Goal: Transaction & Acquisition: Subscribe to service/newsletter

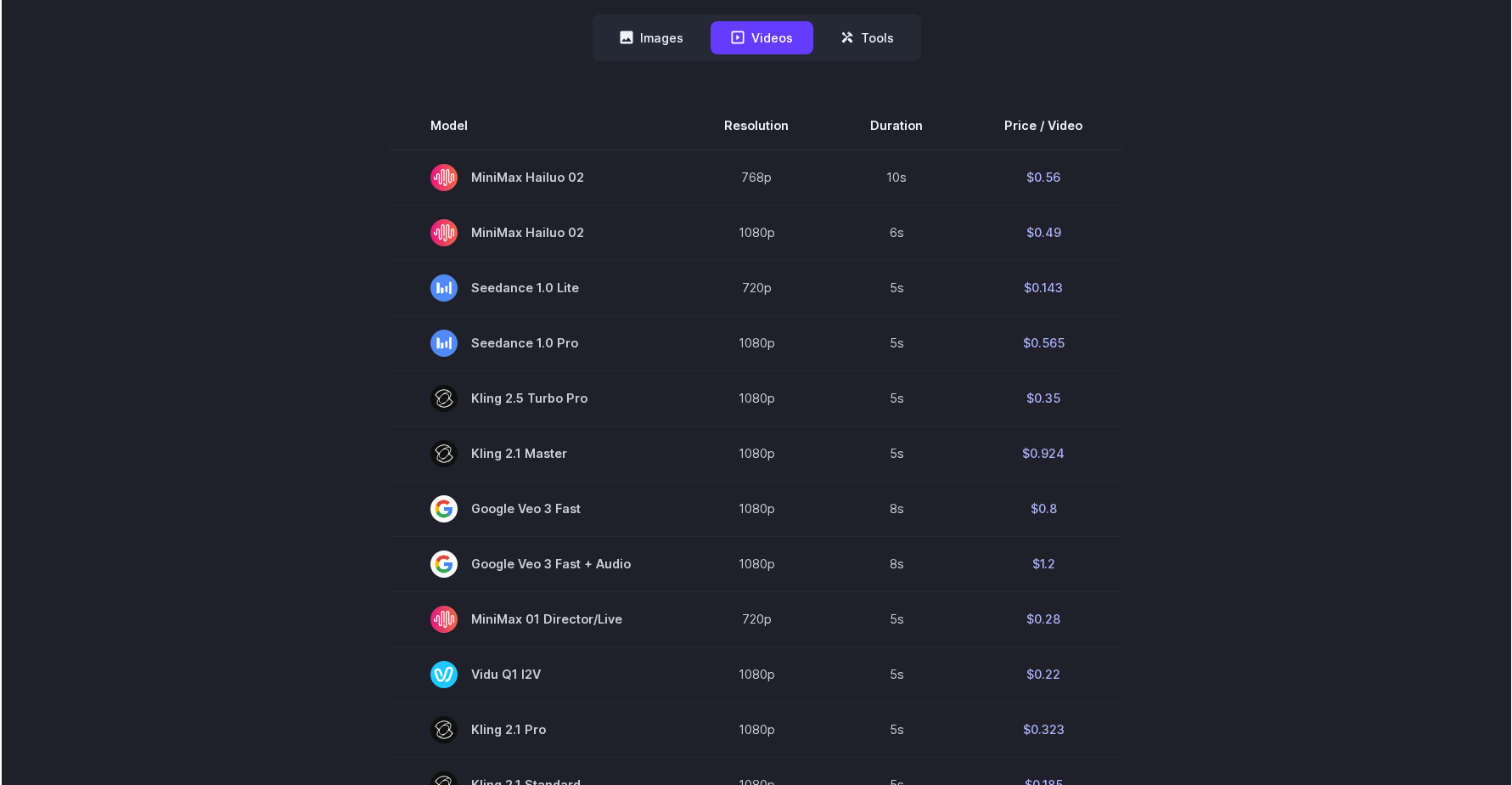
scroll to position [470, 0]
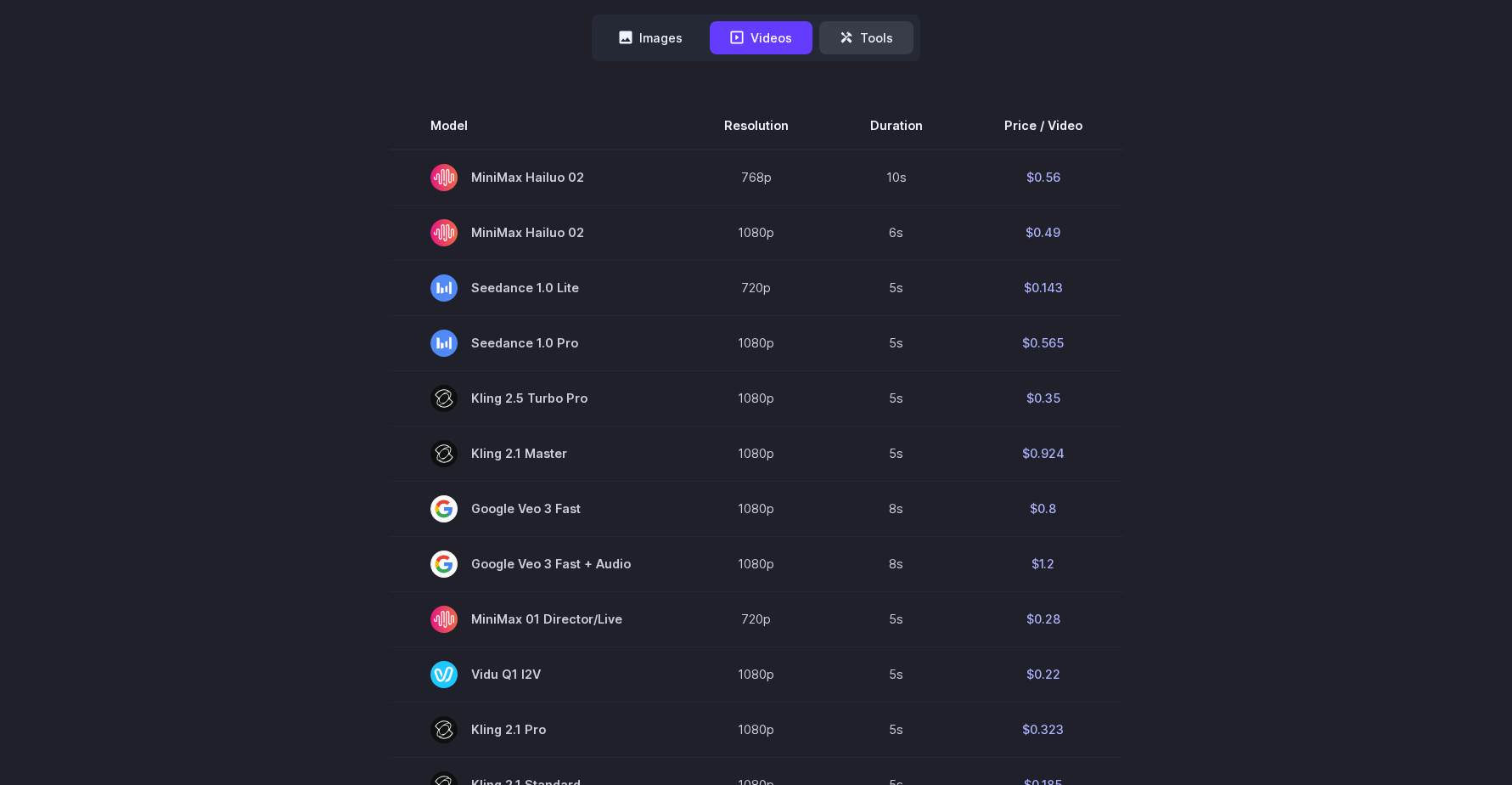
click at [899, 39] on button "Tools" at bounding box center [866, 37] width 94 height 33
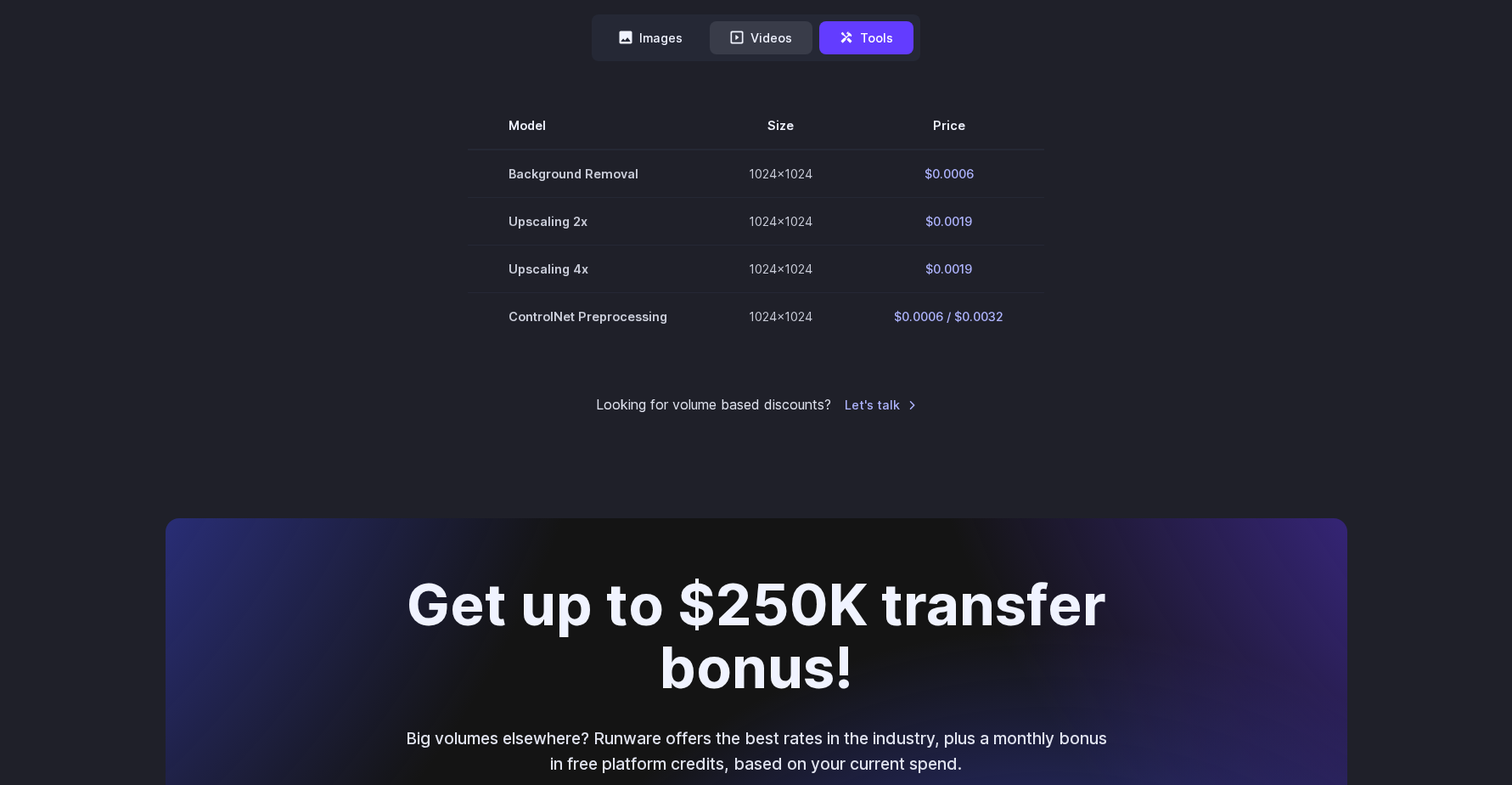
click at [794, 45] on button "Videos" at bounding box center [761, 37] width 103 height 33
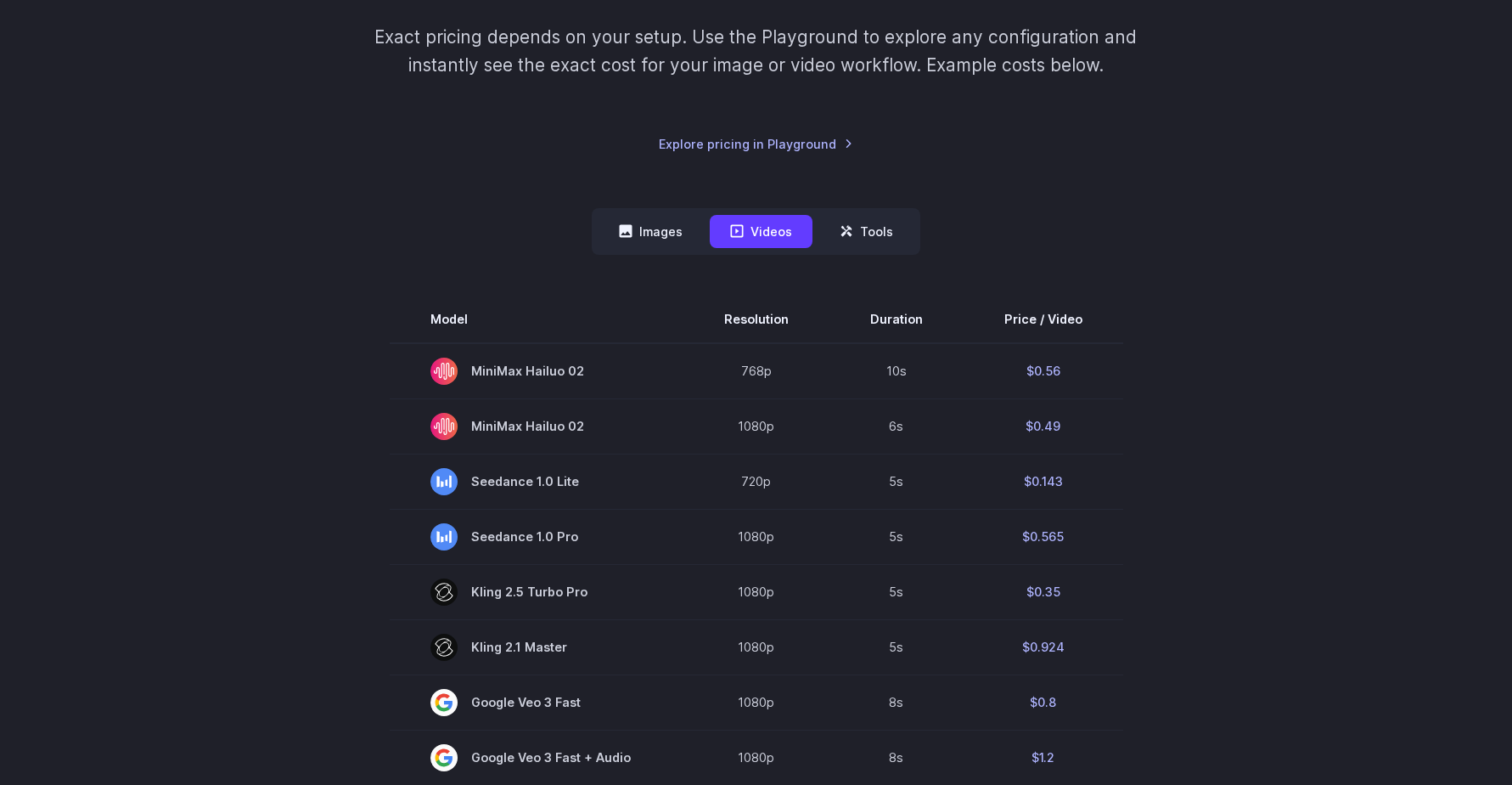
scroll to position [301, 0]
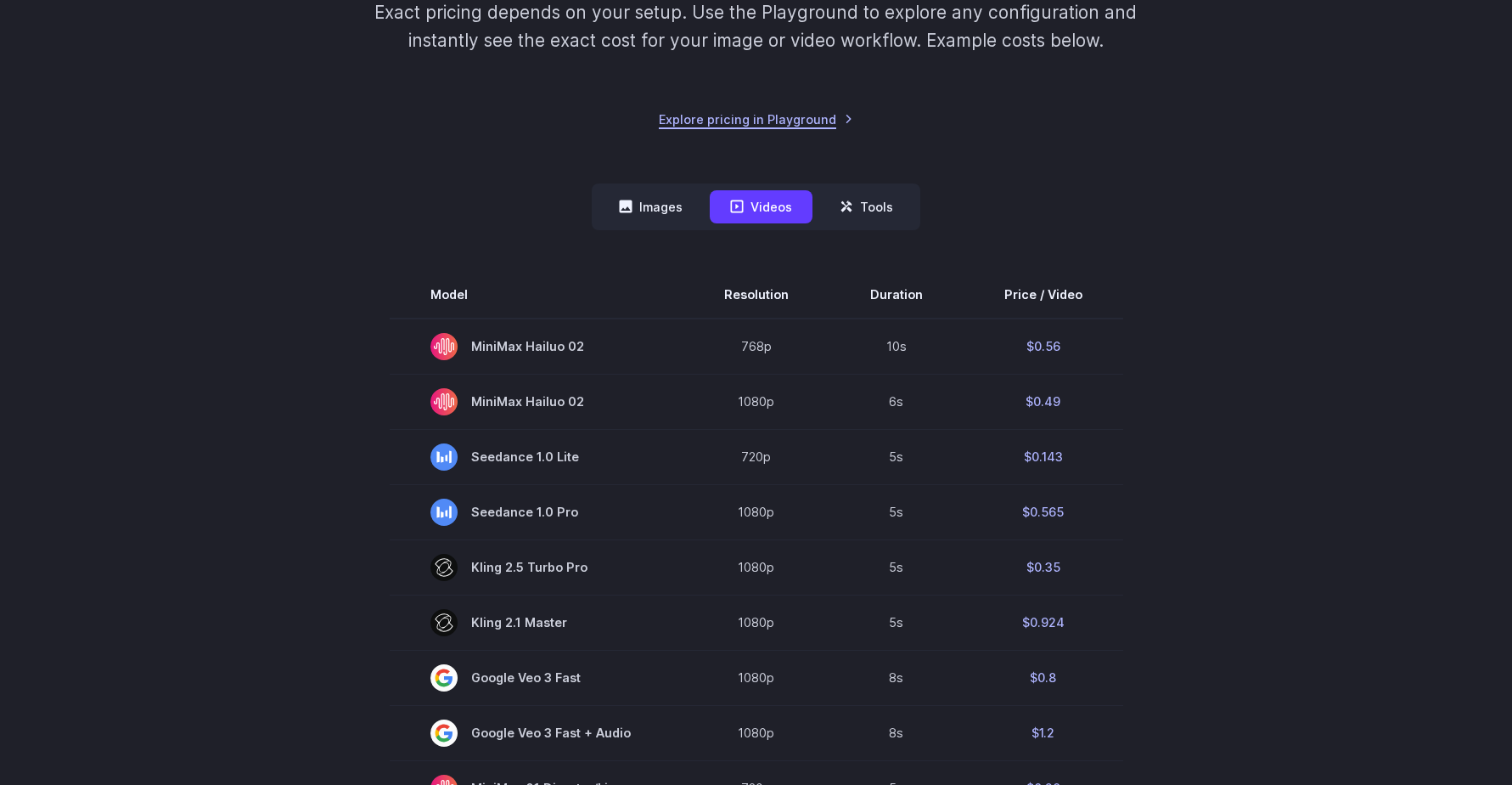
click at [821, 122] on link "Explore pricing in Playground" at bounding box center [756, 119] width 195 height 20
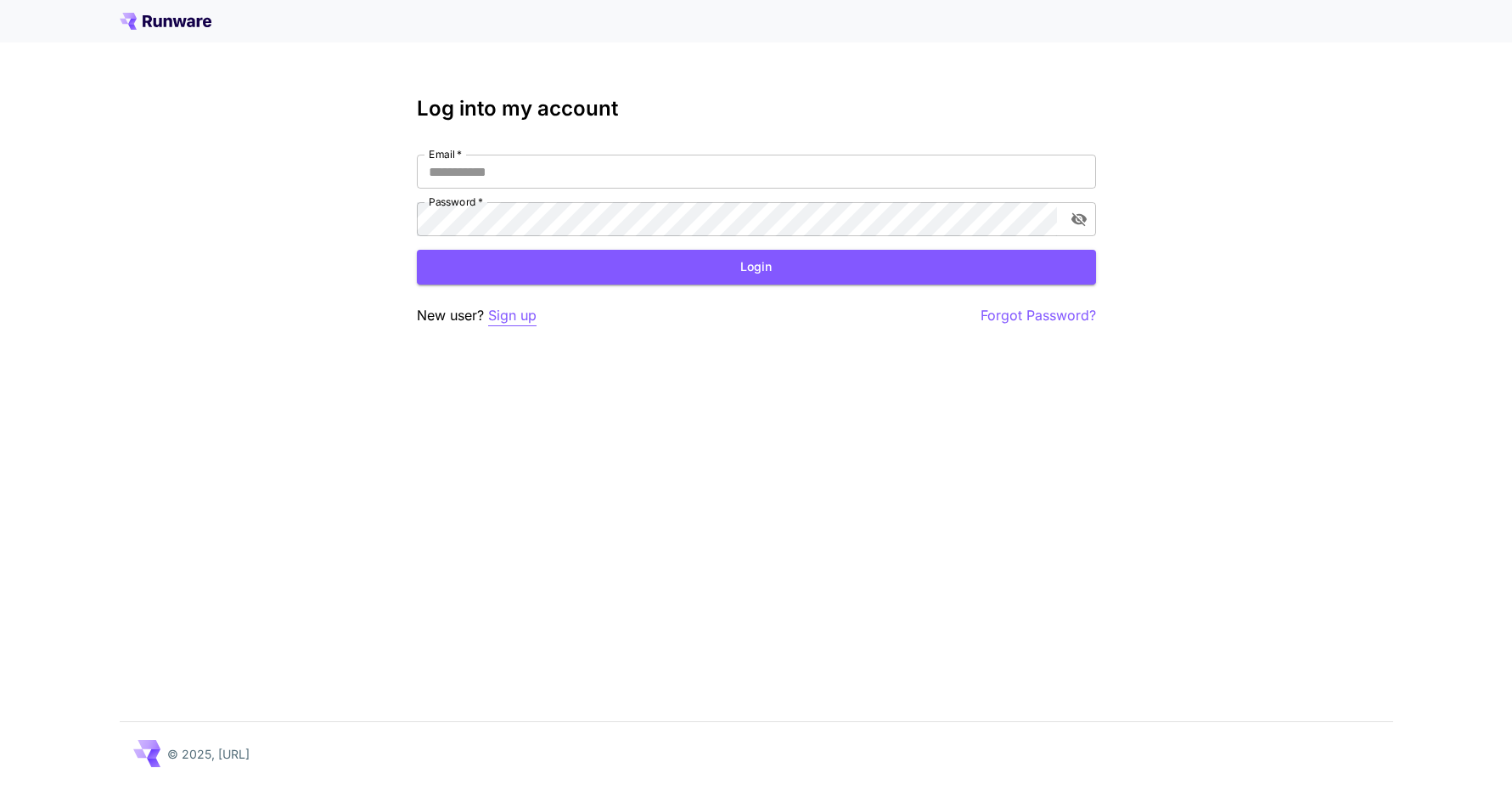
click at [526, 312] on p "Sign up" at bounding box center [512, 315] width 48 height 21
